Goal: Information Seeking & Learning: Learn about a topic

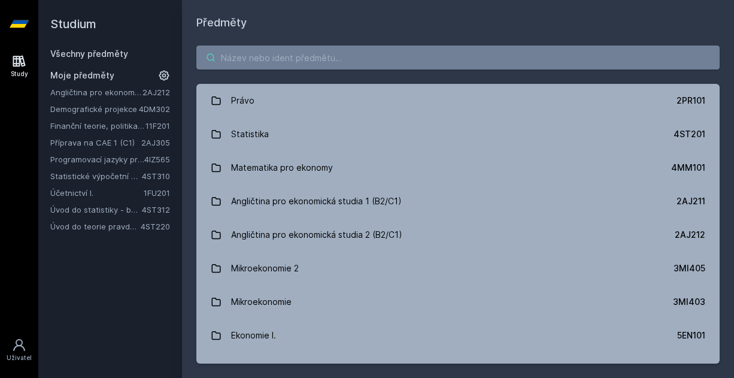
click at [255, 63] on input "search" at bounding box center [457, 58] width 523 height 24
paste input "3BE312"
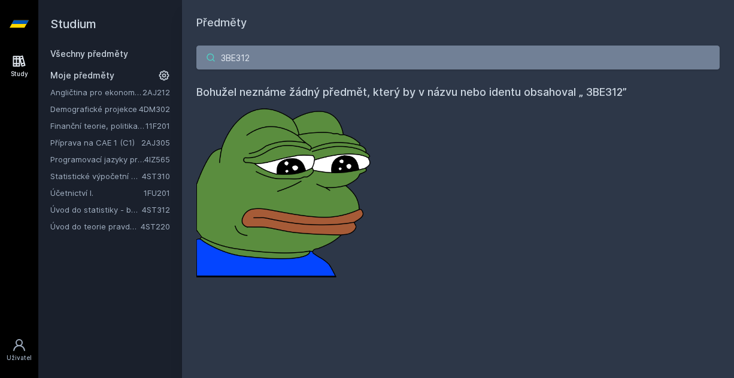
type input "3BE312"
drag, startPoint x: 264, startPoint y: 57, endPoint x: 143, endPoint y: 59, distance: 121.0
click at [144, 59] on div "Studium Všechny předměty Moje předměty Angličtina pro ekonomická studia 2 (B2/C…" at bounding box center [386, 189] width 696 height 378
paste input "search"
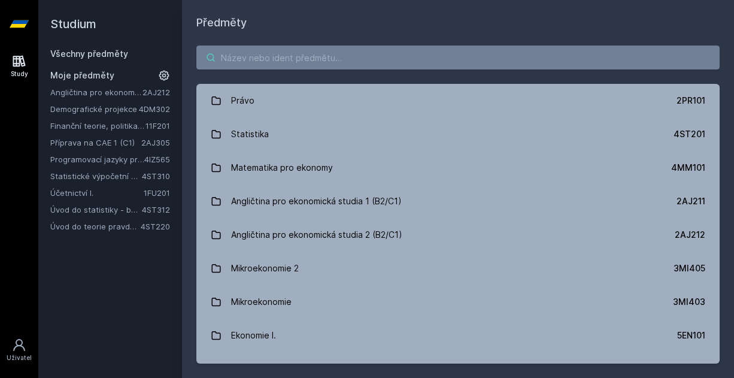
click at [323, 58] on input "search" at bounding box center [457, 58] width 523 height 24
paste input "search"
click at [275, 53] on input "search" at bounding box center [457, 58] width 523 height 24
paste input "3MG214"
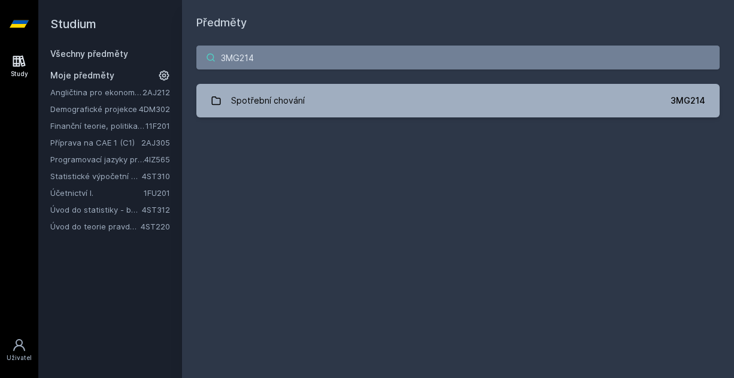
type input "3MG214"
click at [279, 97] on div "Spotřební chování" at bounding box center [268, 101] width 74 height 24
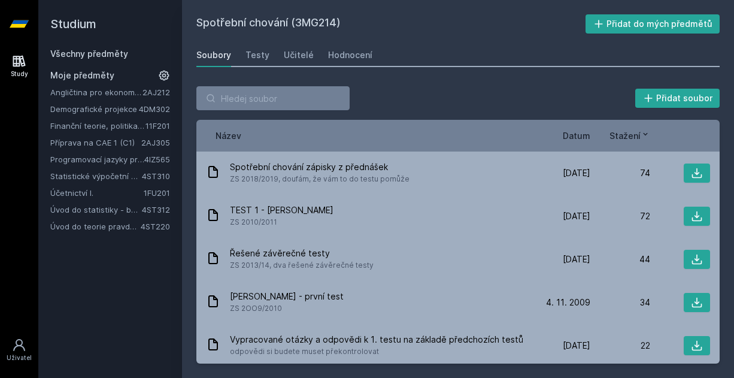
click at [355, 60] on div "Hodnocení" at bounding box center [350, 55] width 44 height 12
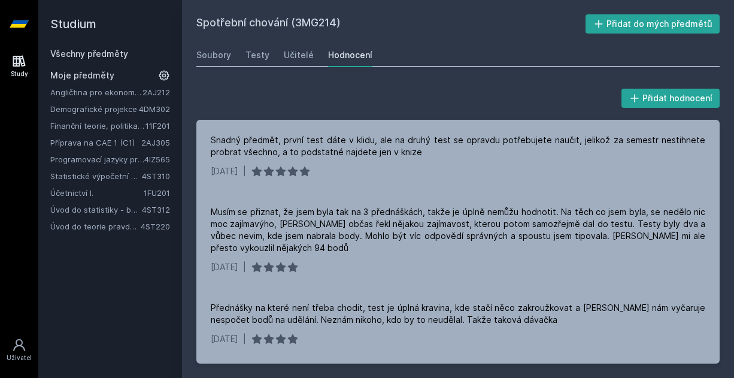
drag, startPoint x: 295, startPoint y: 22, endPoint x: 340, endPoint y: 20, distance: 44.4
click at [340, 20] on h2 "Spotřební chování (3MG214)" at bounding box center [390, 23] width 389 height 19
copy h2 "3MG214"
click at [62, 55] on link "Všechny předměty" at bounding box center [89, 54] width 78 height 10
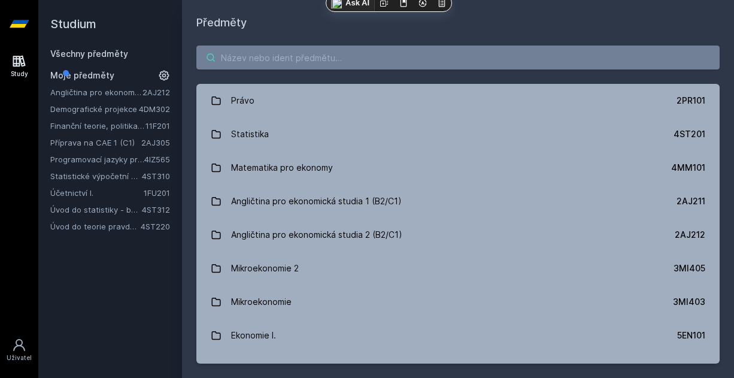
click at [242, 54] on input "search" at bounding box center [457, 58] width 523 height 24
paste input "1FU261"
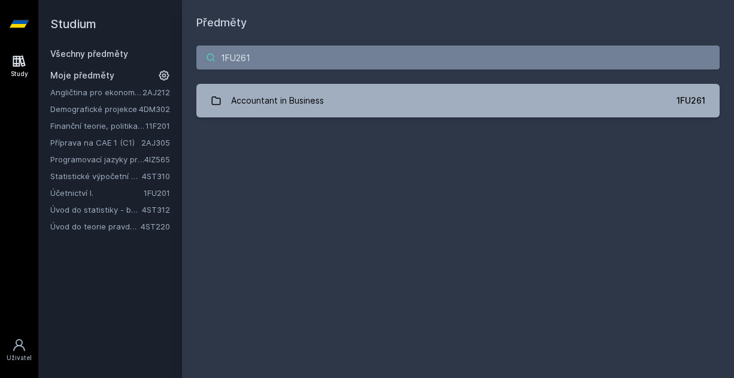
type input "1FU261"
click at [275, 98] on div "Accountant in Business" at bounding box center [277, 101] width 93 height 24
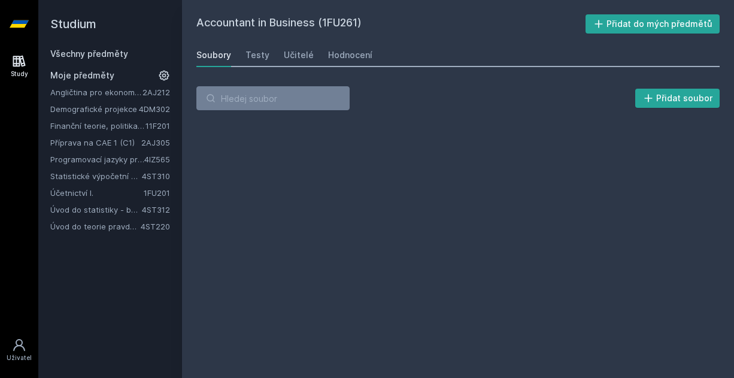
click at [337, 59] on div "Hodnocení" at bounding box center [350, 55] width 44 height 12
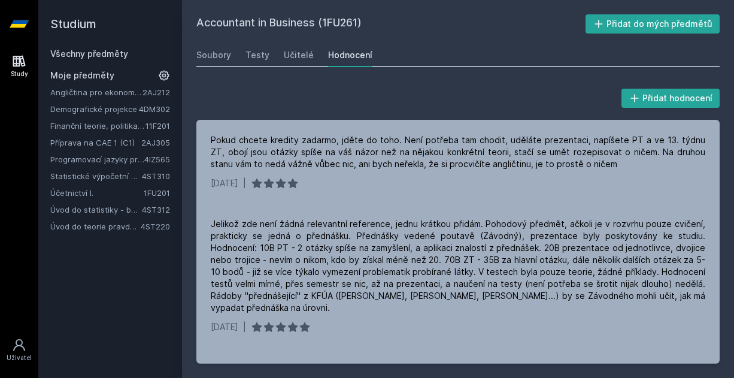
click at [84, 54] on link "Všechny předměty" at bounding box center [89, 54] width 78 height 10
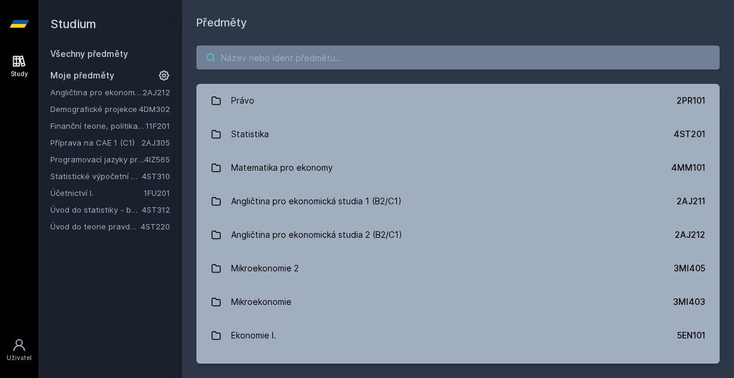
click at [237, 52] on input "search" at bounding box center [457, 58] width 523 height 24
paste input "3MI604"
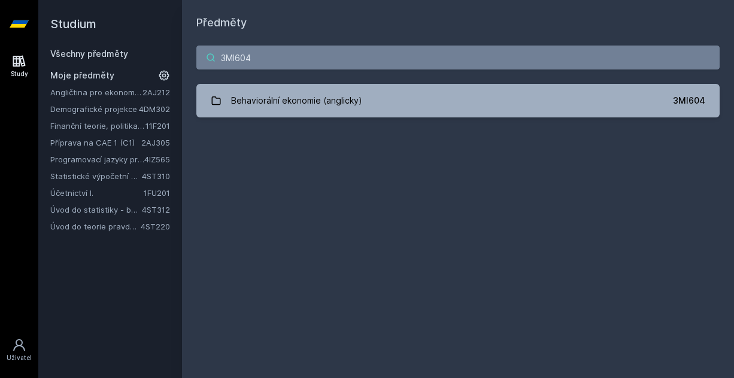
type input "3MI604"
click at [265, 93] on div "Behaviorální ekonomie (anglicky)" at bounding box center [296, 101] width 131 height 24
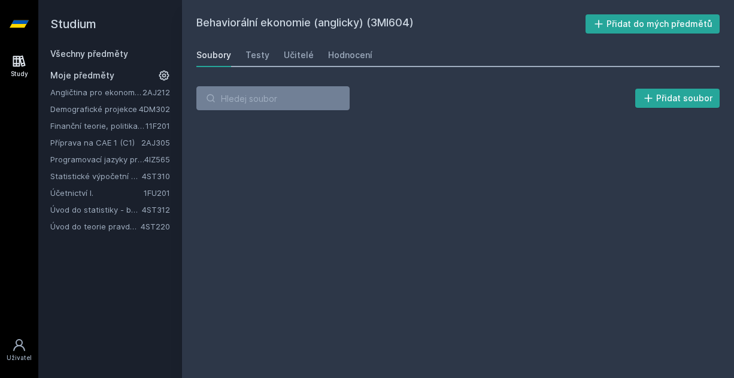
click at [350, 50] on div "Hodnocení" at bounding box center [350, 55] width 44 height 12
